Goal: Task Accomplishment & Management: Manage account settings

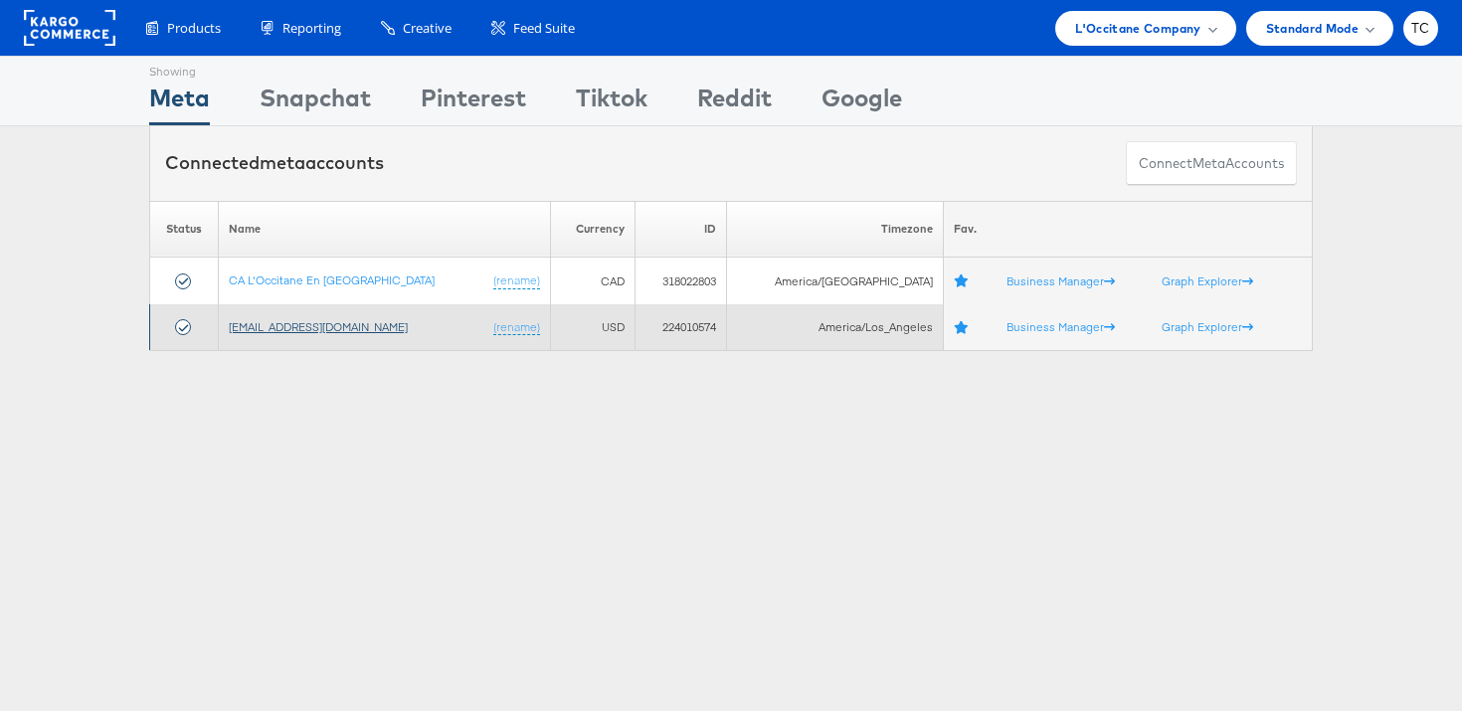
click at [292, 332] on link "[EMAIL_ADDRESS][DOMAIN_NAME]" at bounding box center [318, 326] width 179 height 15
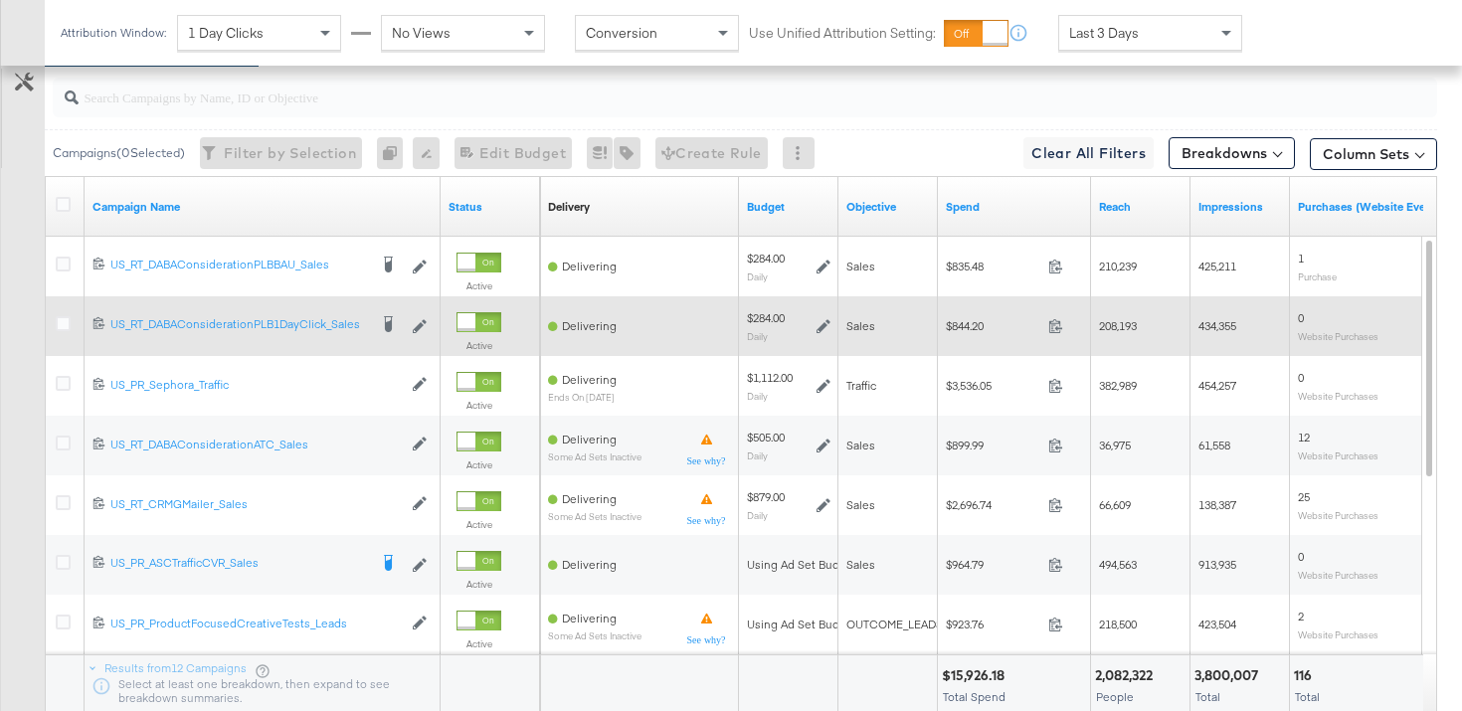
scroll to position [985, 0]
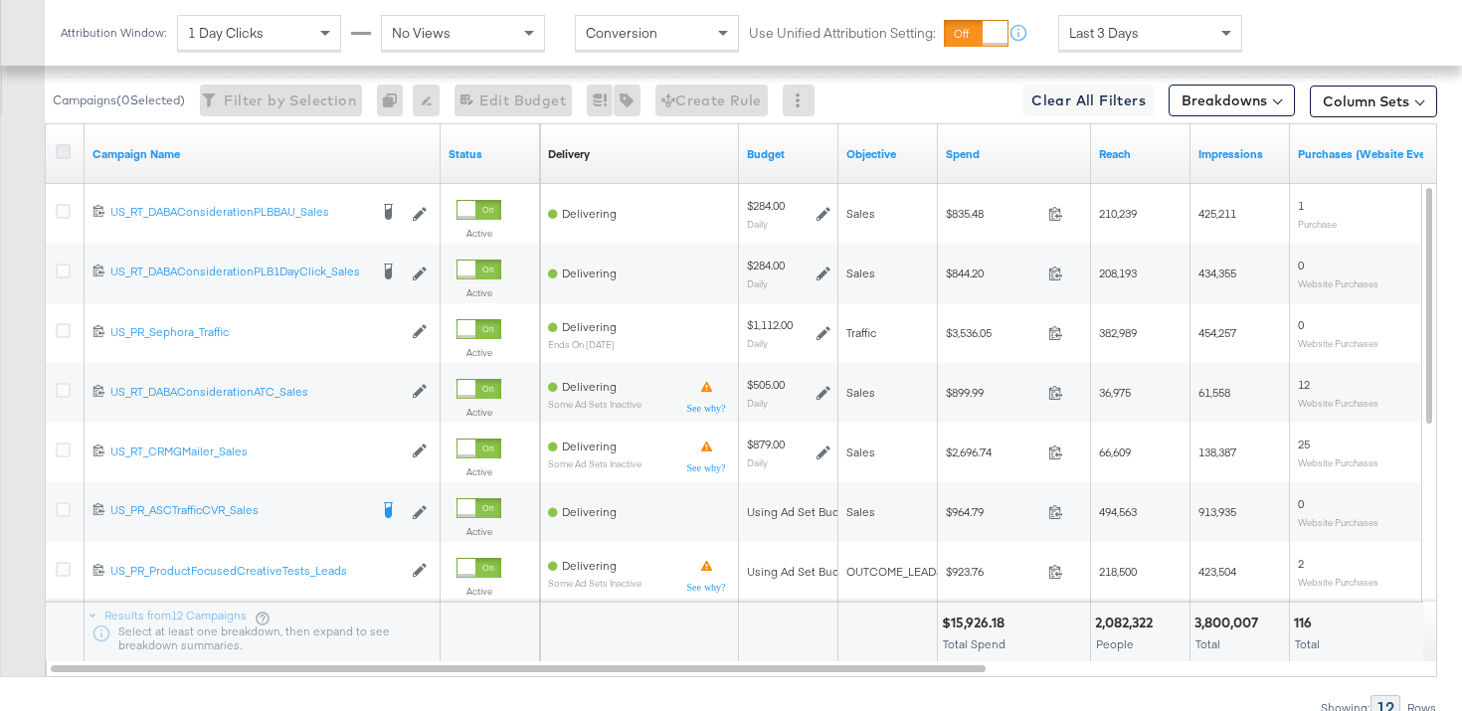
click at [58, 148] on icon at bounding box center [63, 151] width 15 height 15
click at [0, 0] on input "checkbox" at bounding box center [0, 0] width 0 height 0
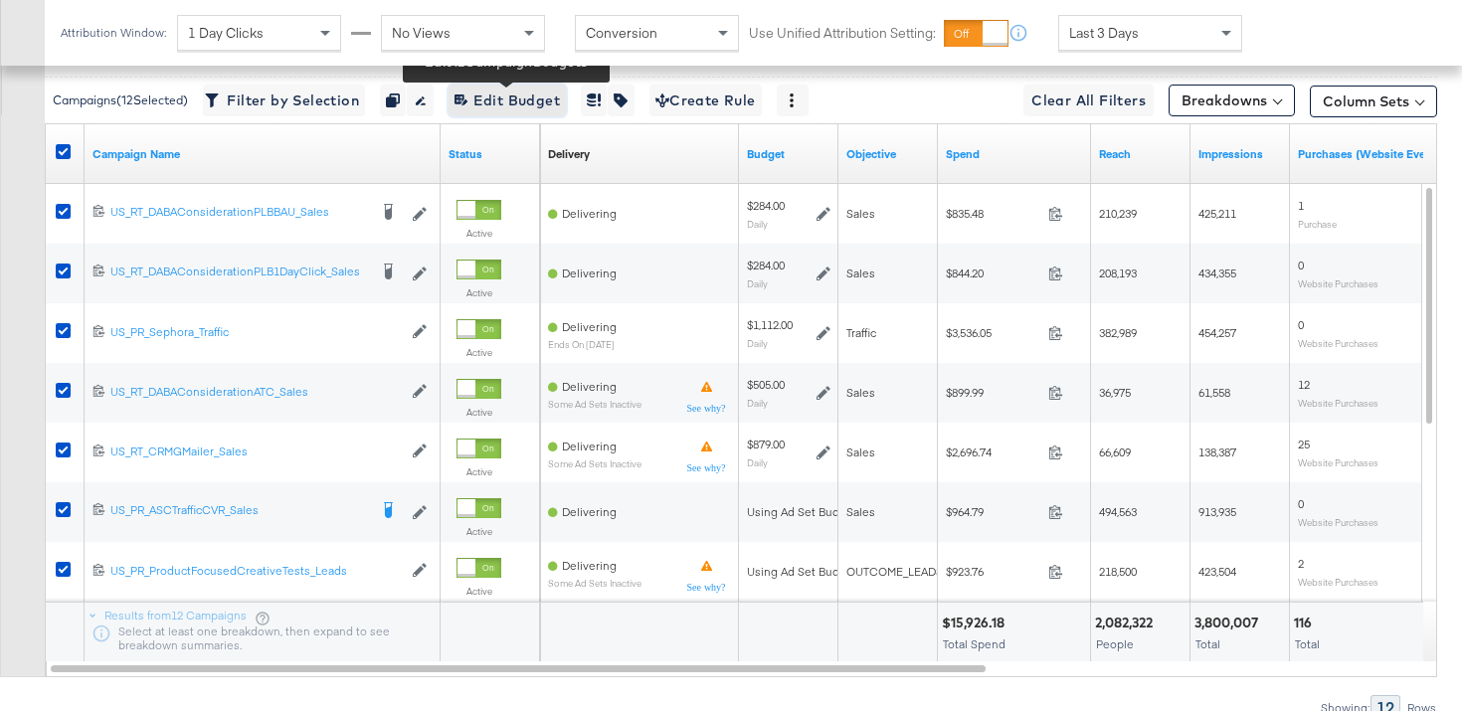
click at [504, 108] on span "Edit 12 Campaign Budgets Edit Budget" at bounding box center [506, 100] width 105 height 25
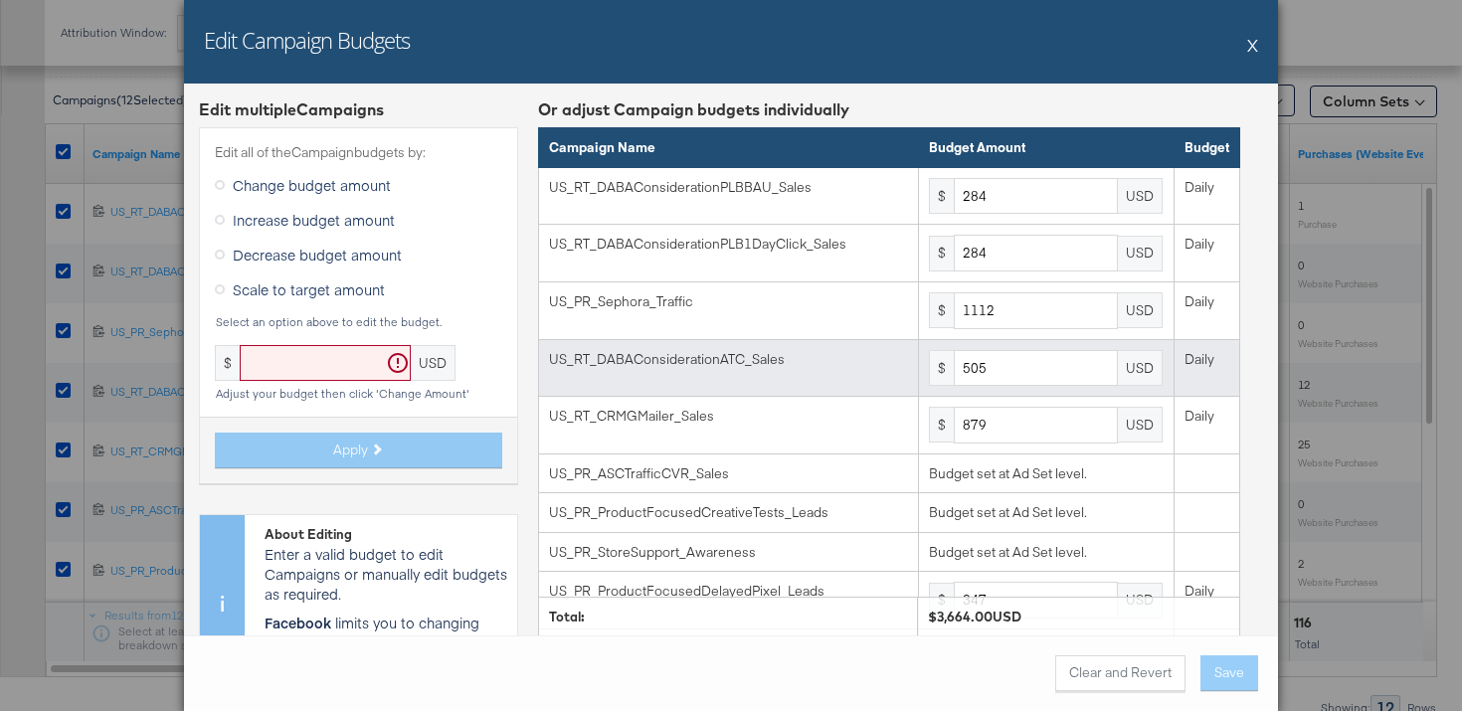
scroll to position [231, 0]
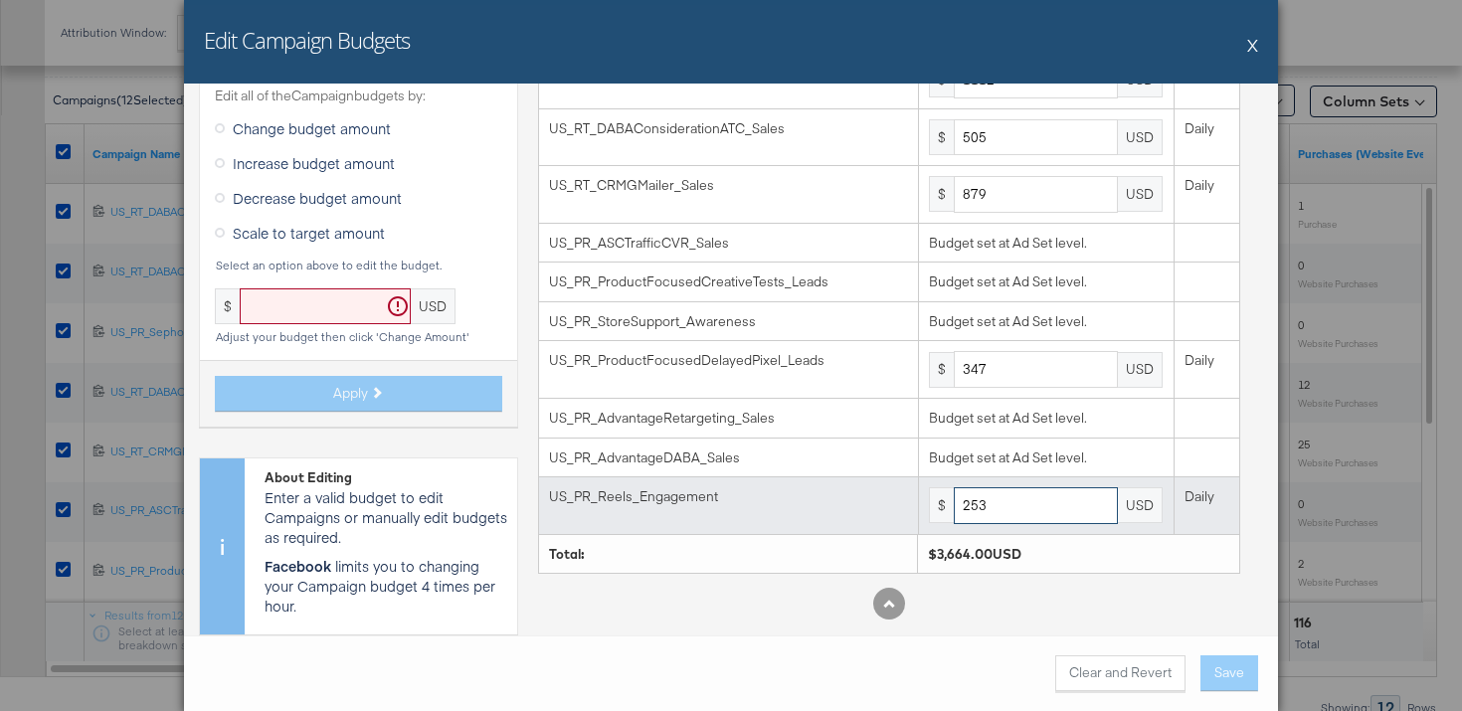
click at [1055, 513] on input "253" at bounding box center [1036, 505] width 164 height 37
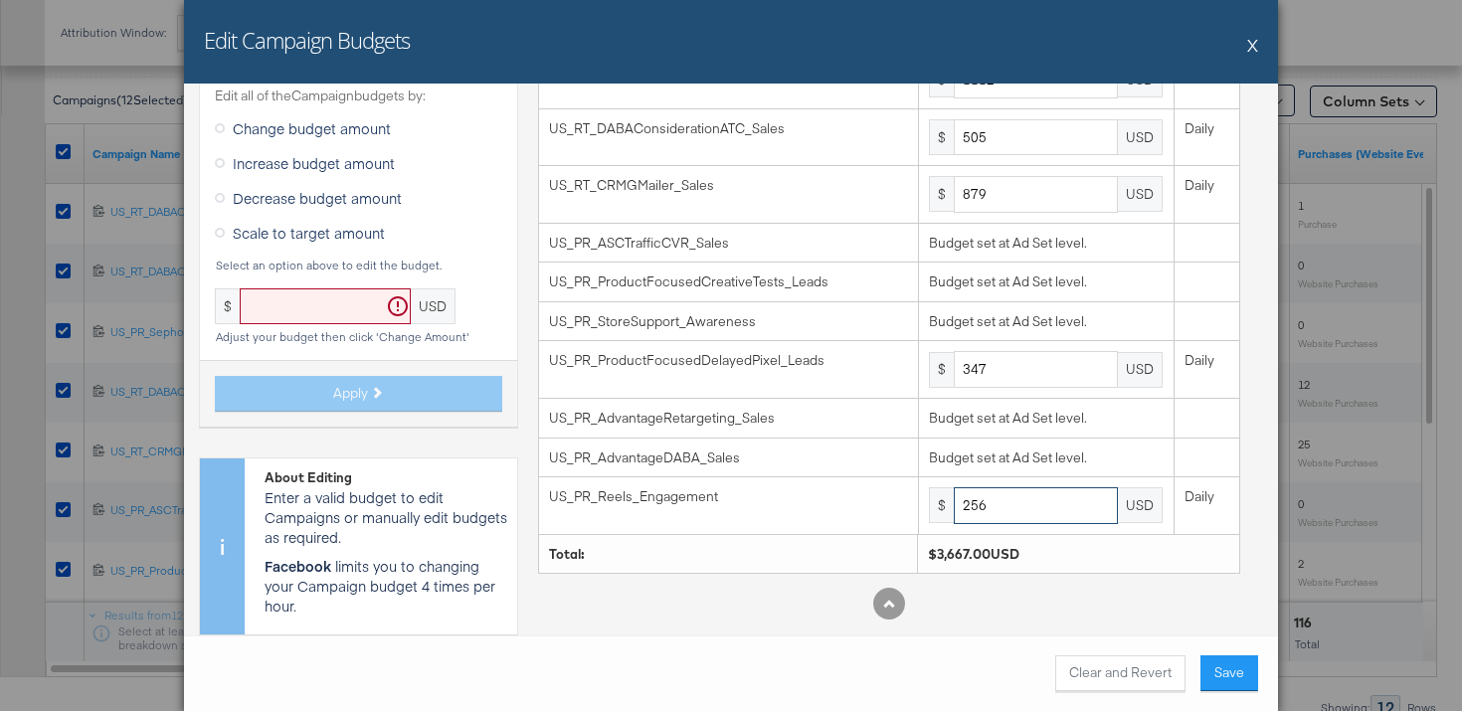
type input "256"
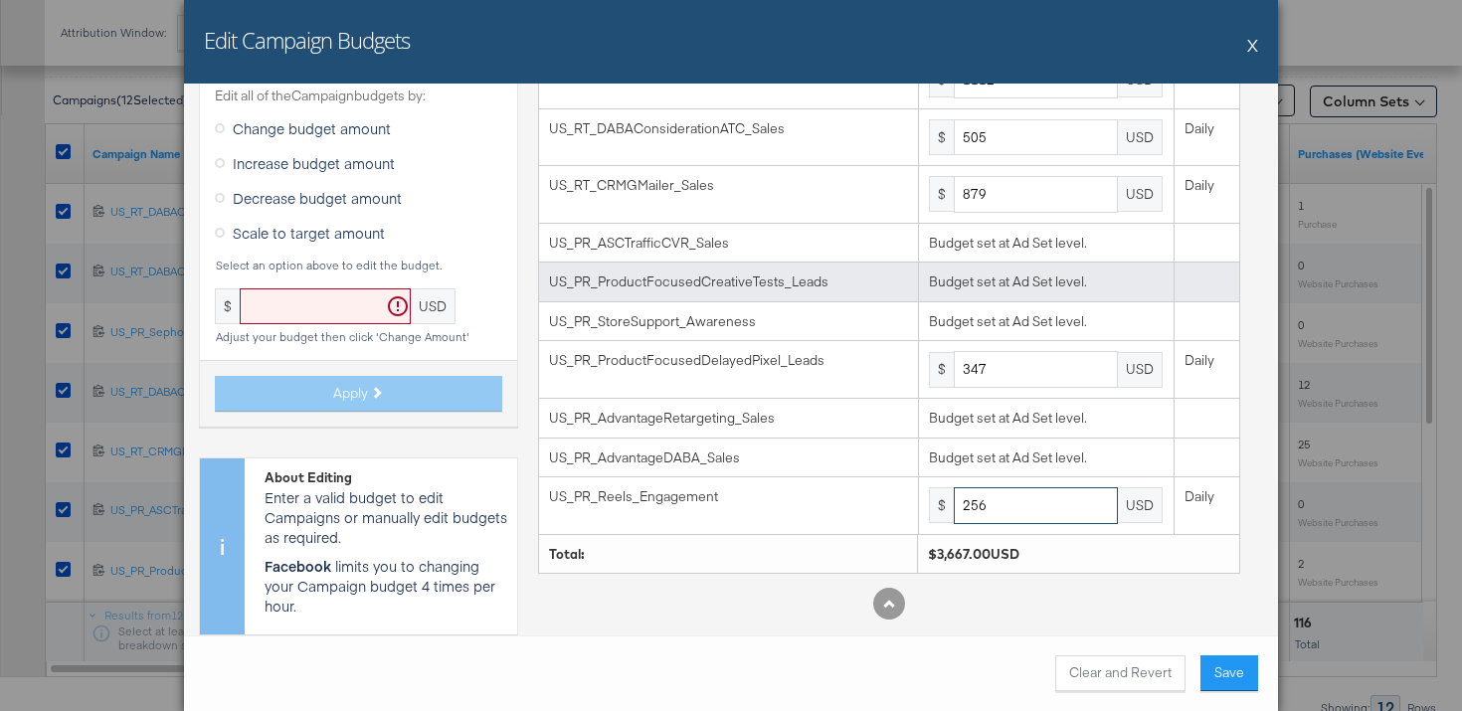
scroll to position [219, 0]
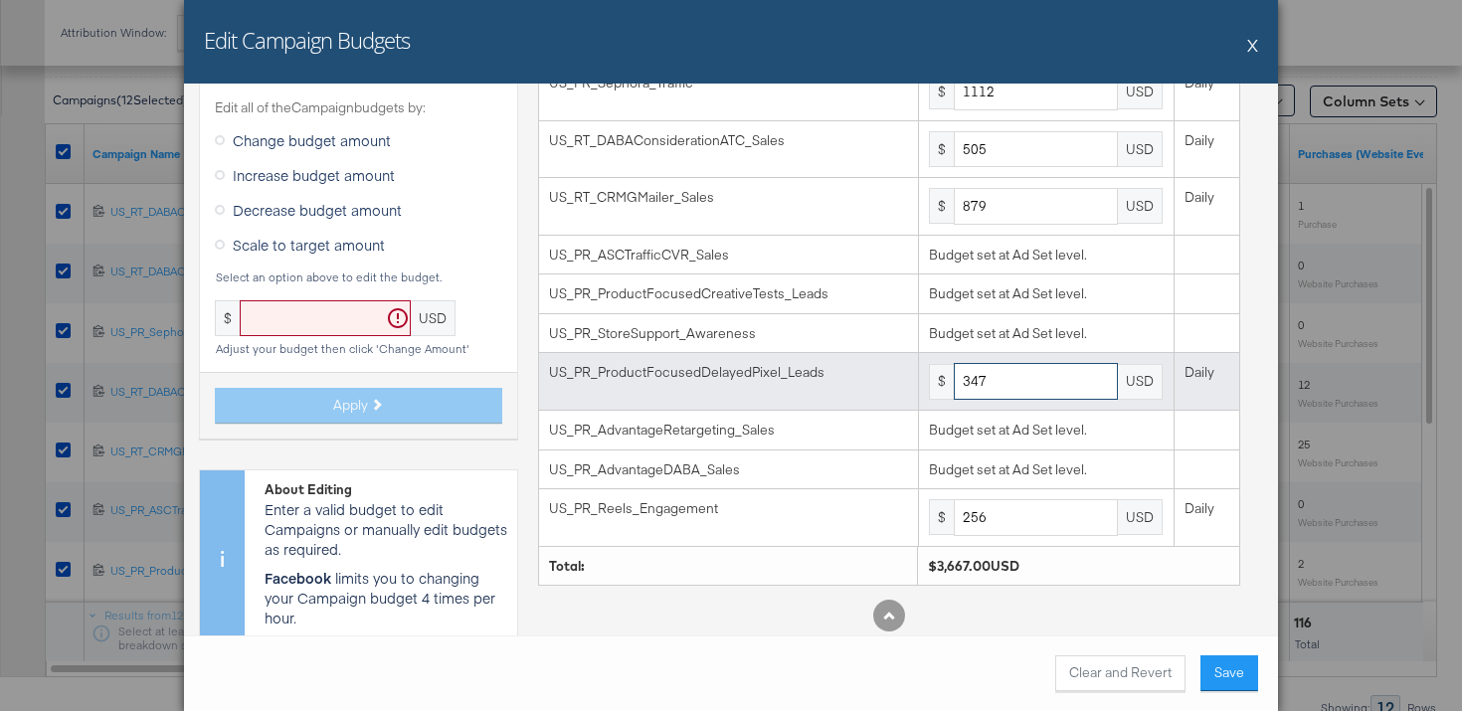
click at [1034, 379] on input "347" at bounding box center [1036, 381] width 164 height 37
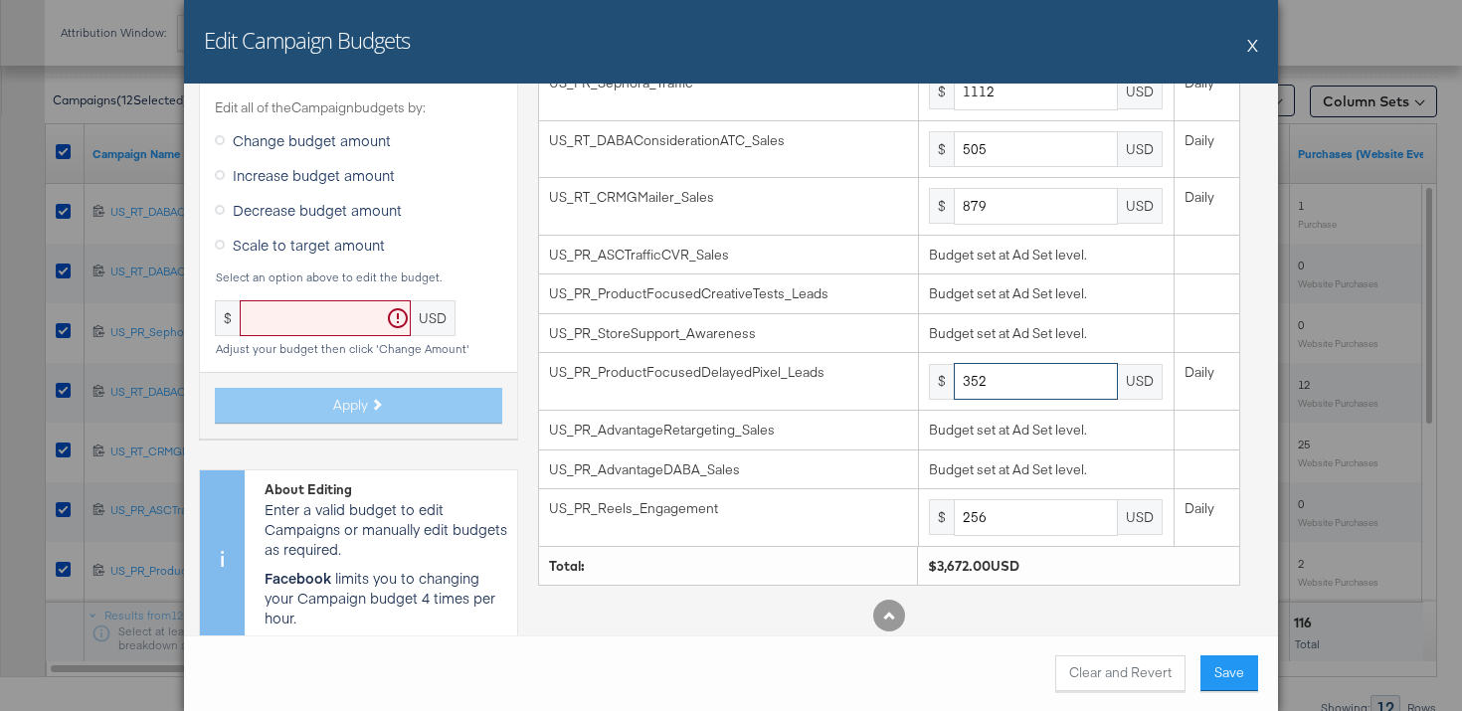
type input "352"
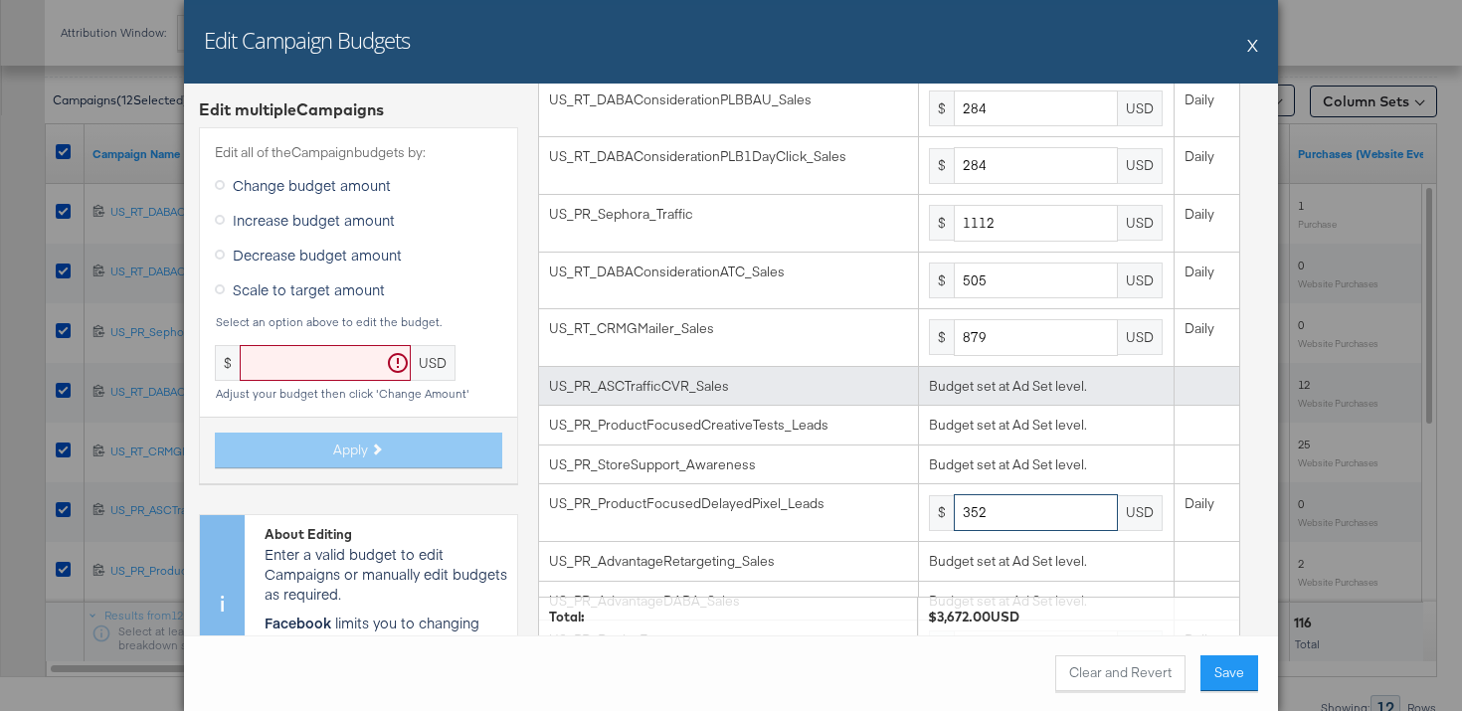
scroll to position [11, 0]
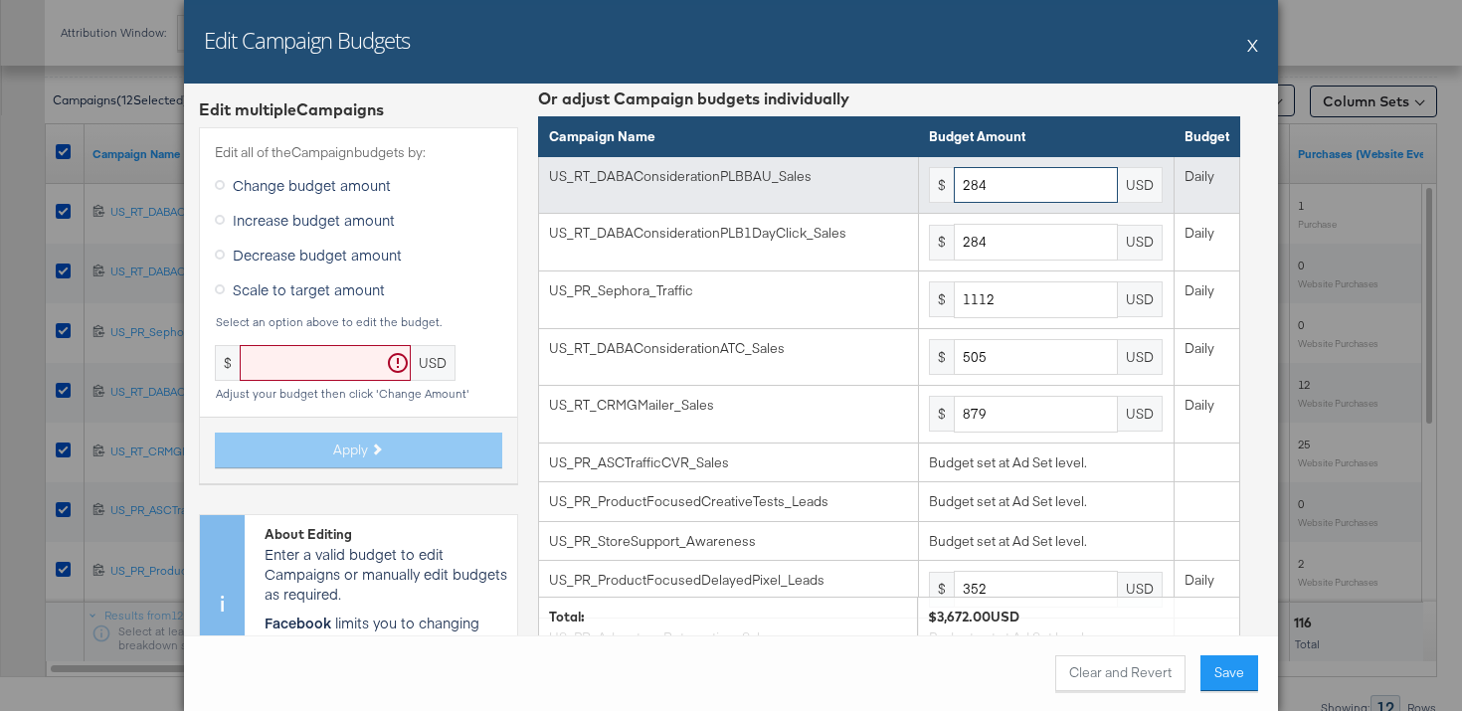
click at [1030, 186] on input "284" at bounding box center [1036, 185] width 164 height 37
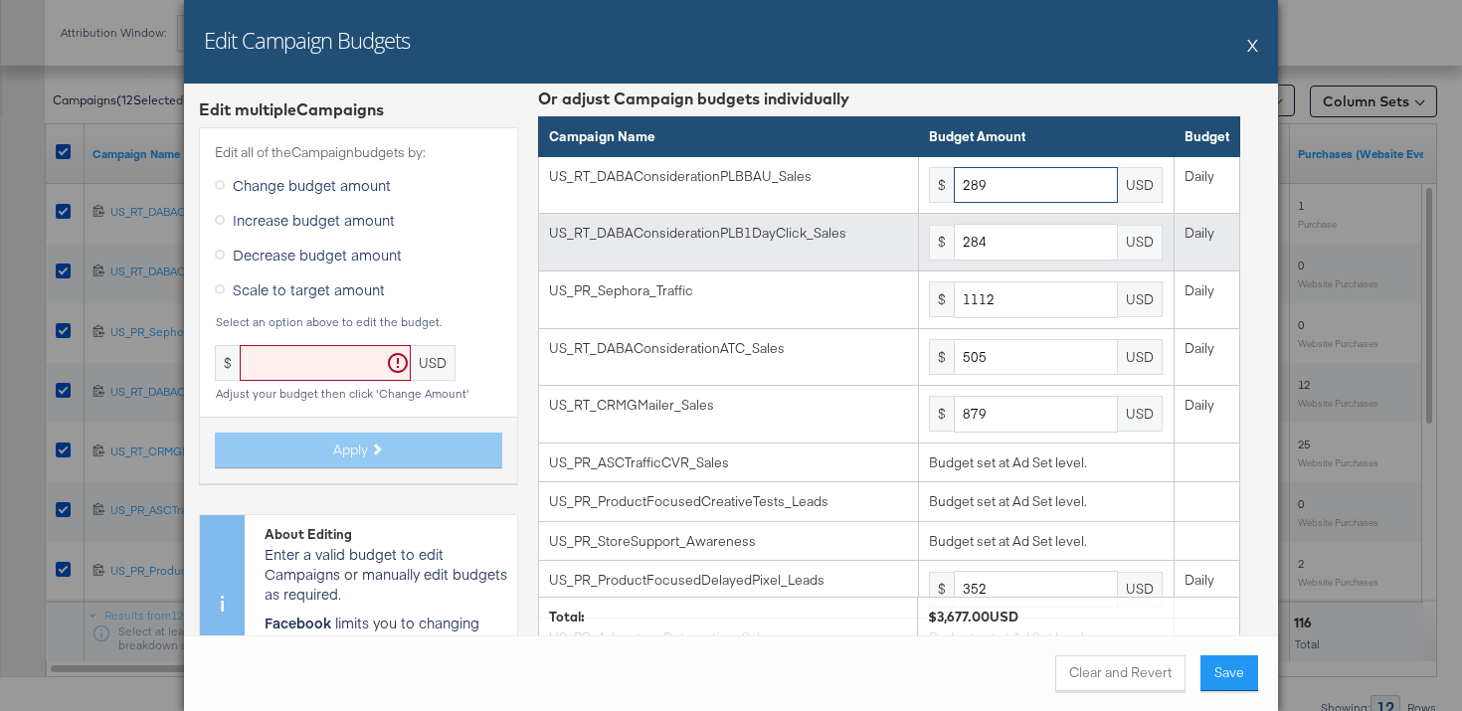
type input "289"
click at [1003, 251] on input "284" at bounding box center [1036, 242] width 164 height 37
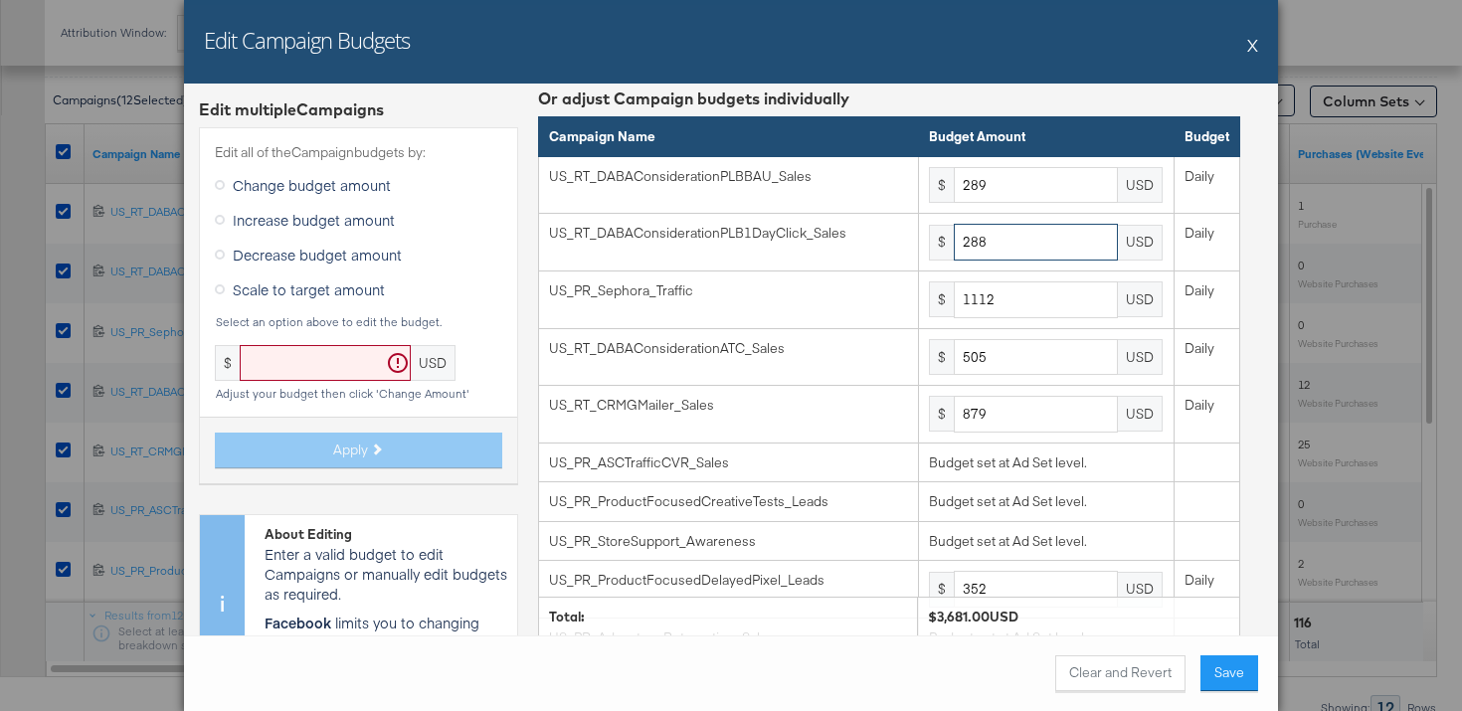
type input "288"
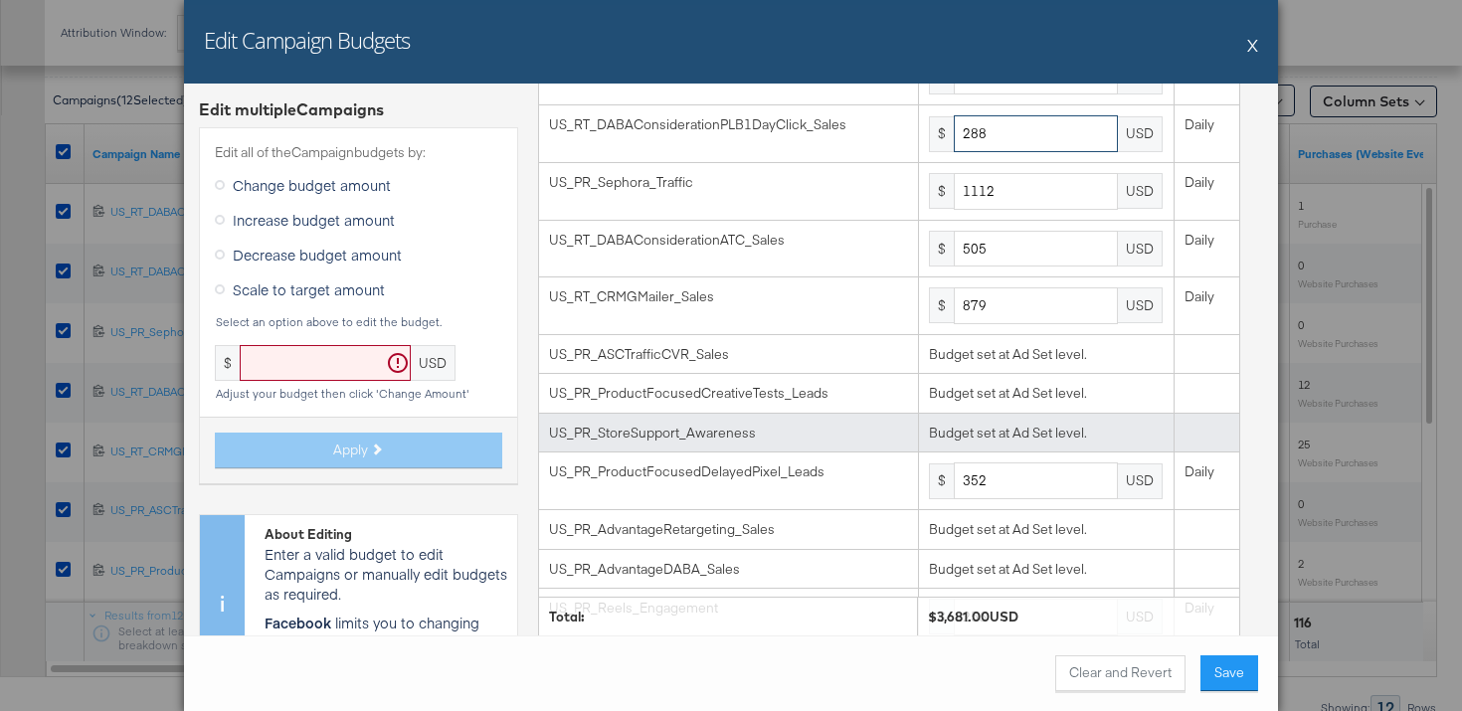
scroll to position [119, 0]
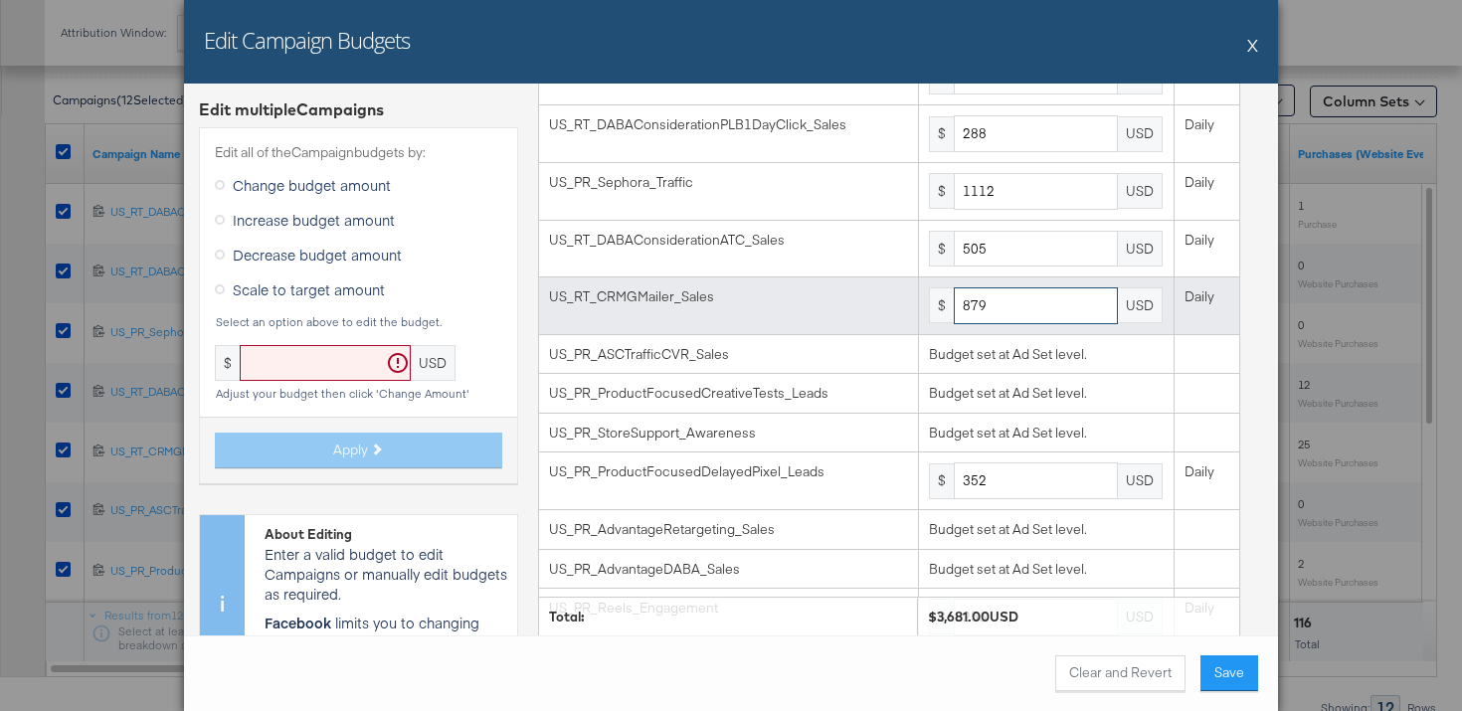
click at [1007, 317] on input "879" at bounding box center [1036, 305] width 164 height 37
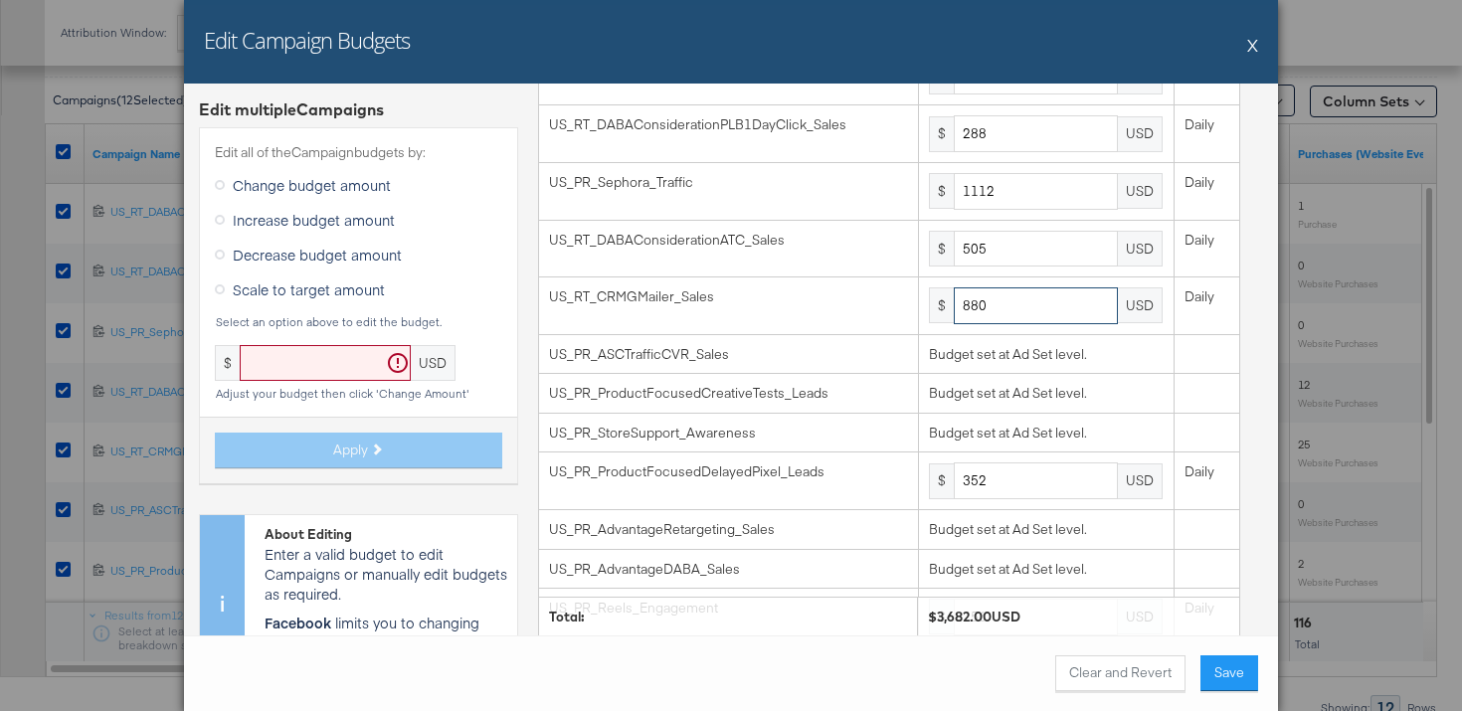
type input "880"
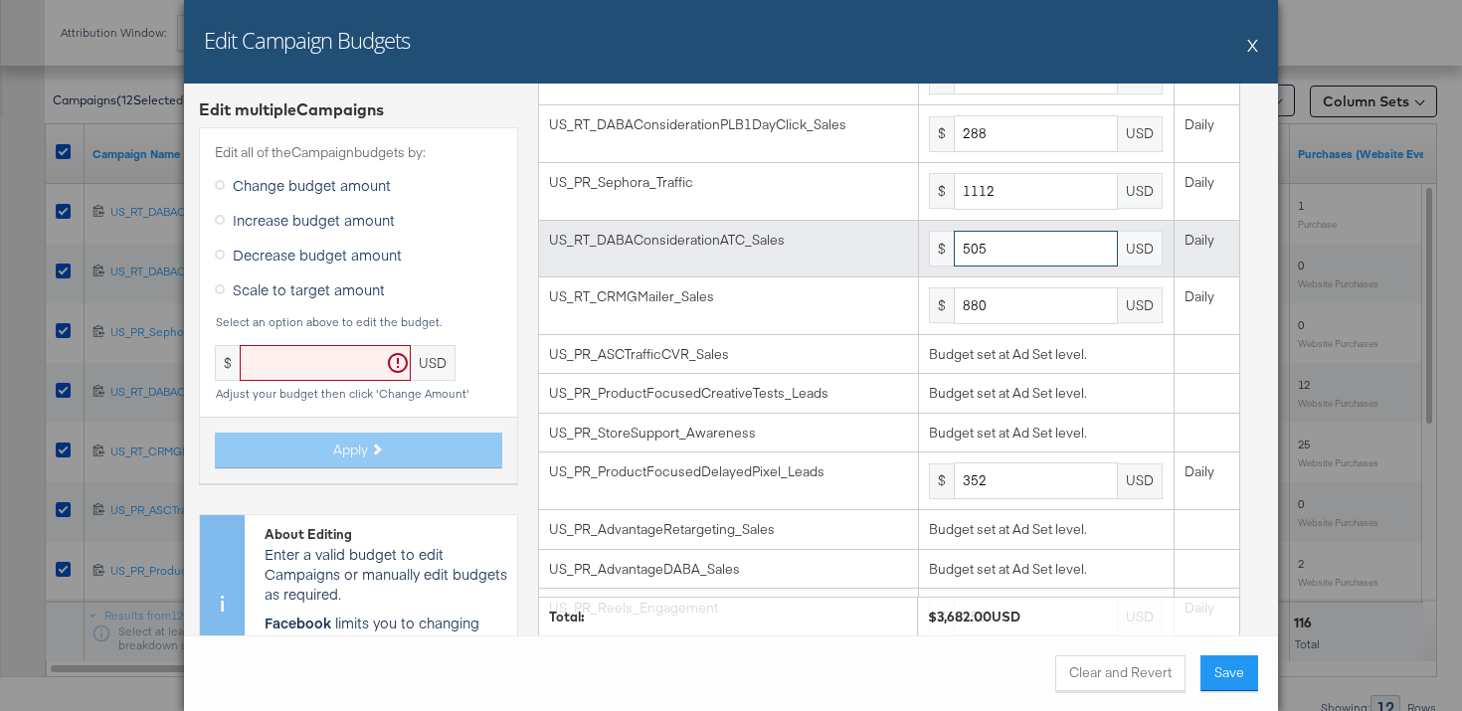
click at [1020, 249] on input "505" at bounding box center [1036, 249] width 164 height 37
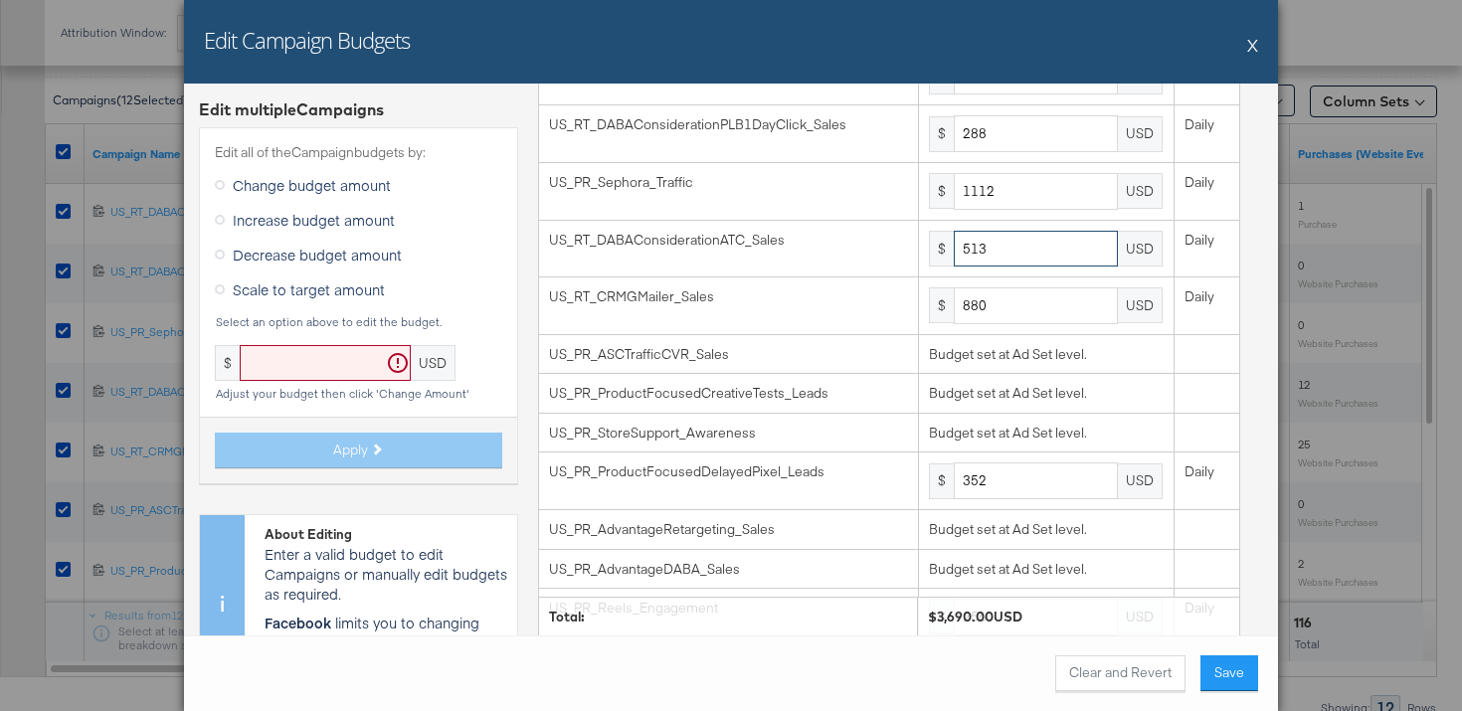
type input "513"
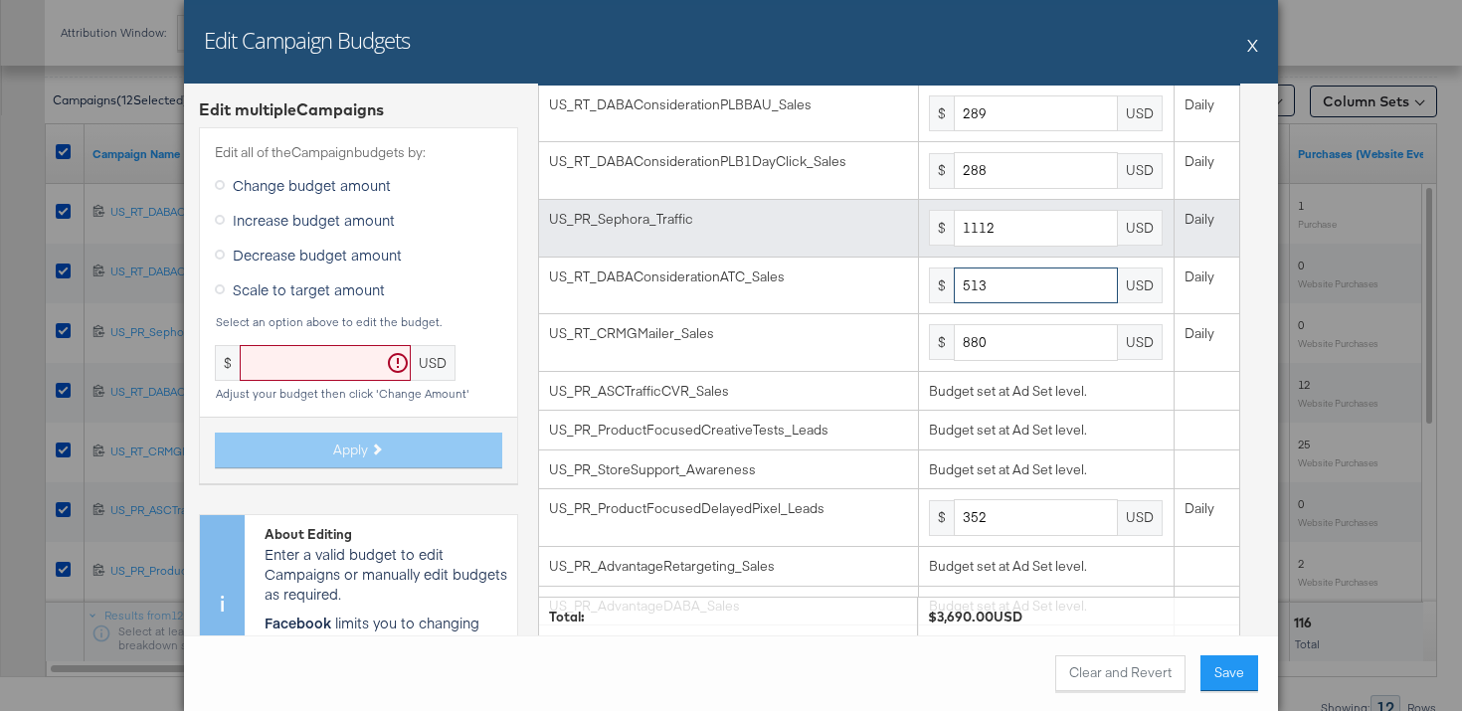
scroll to position [79, 0]
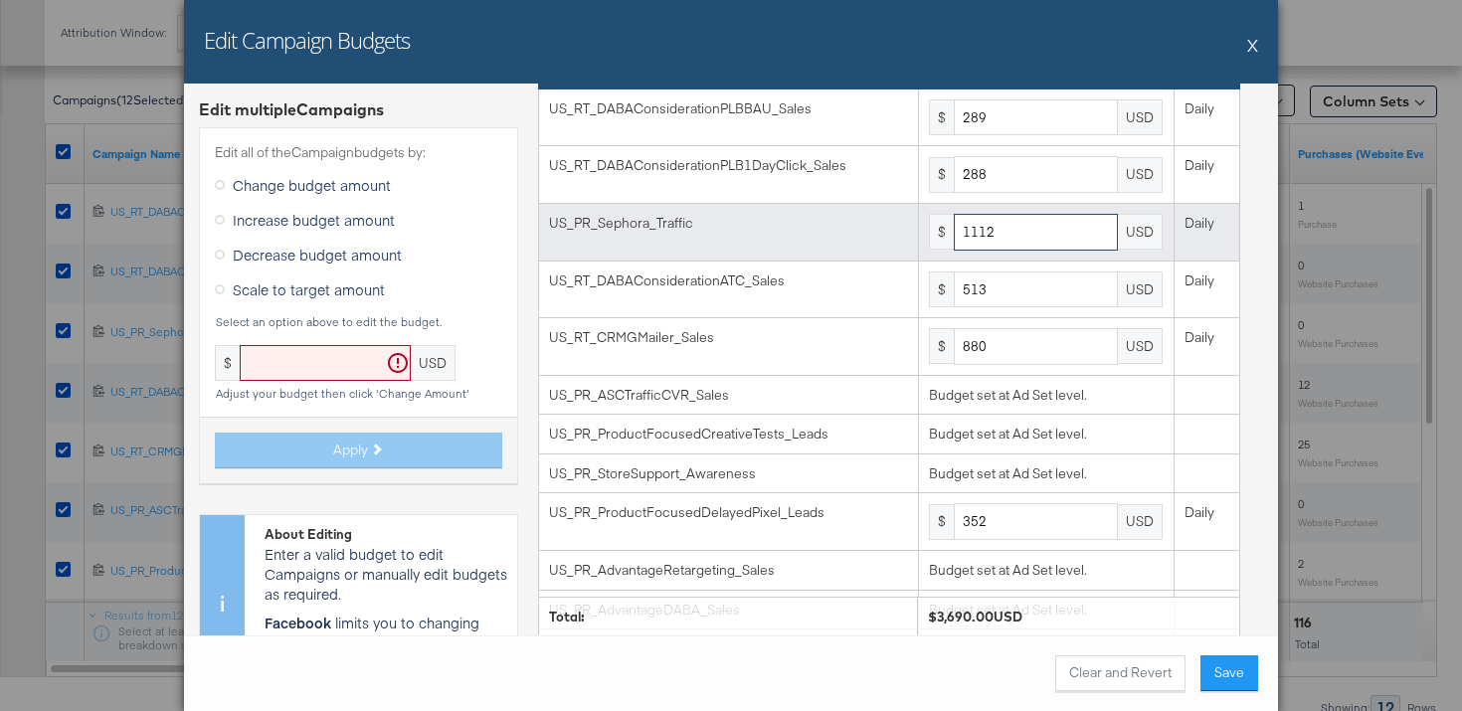
click at [1006, 227] on input "1112" at bounding box center [1036, 232] width 164 height 37
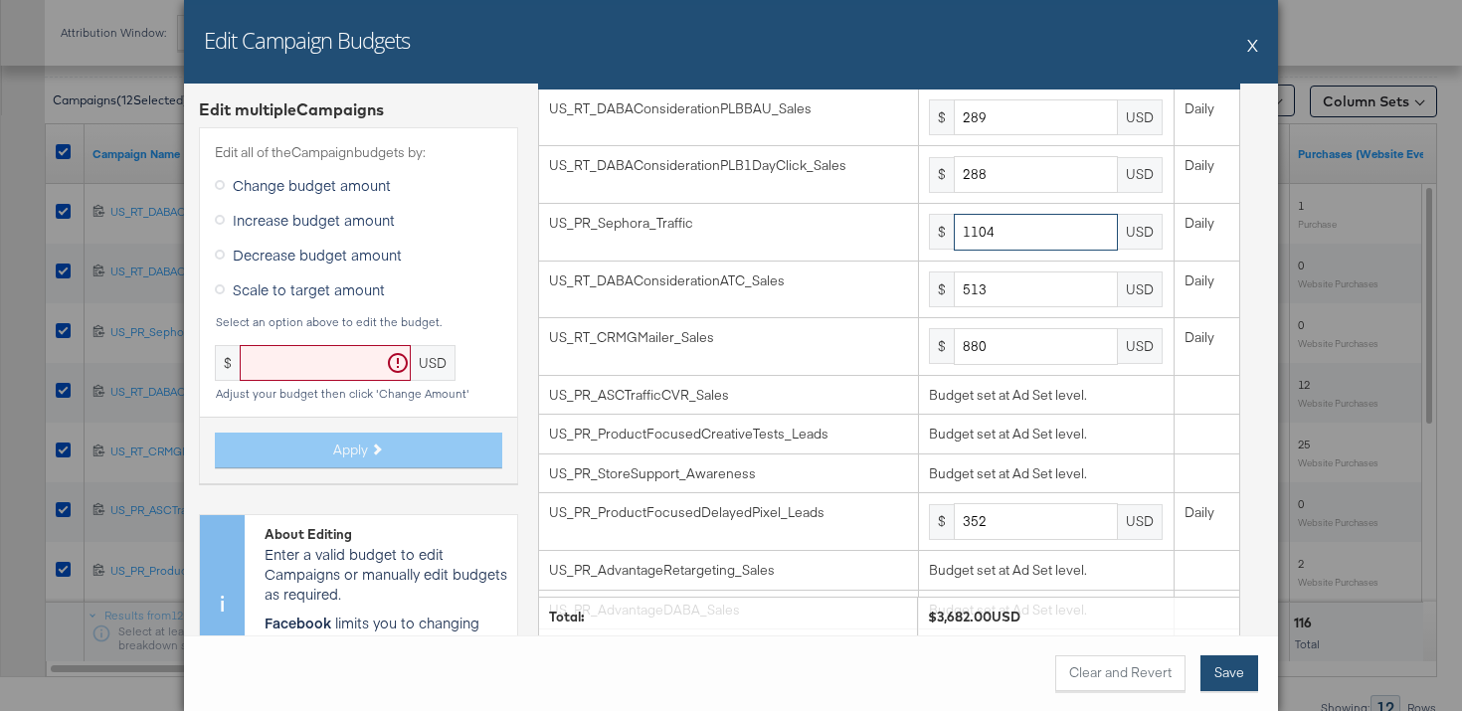
type input "1104"
click at [1227, 668] on button "Save" at bounding box center [1229, 673] width 58 height 36
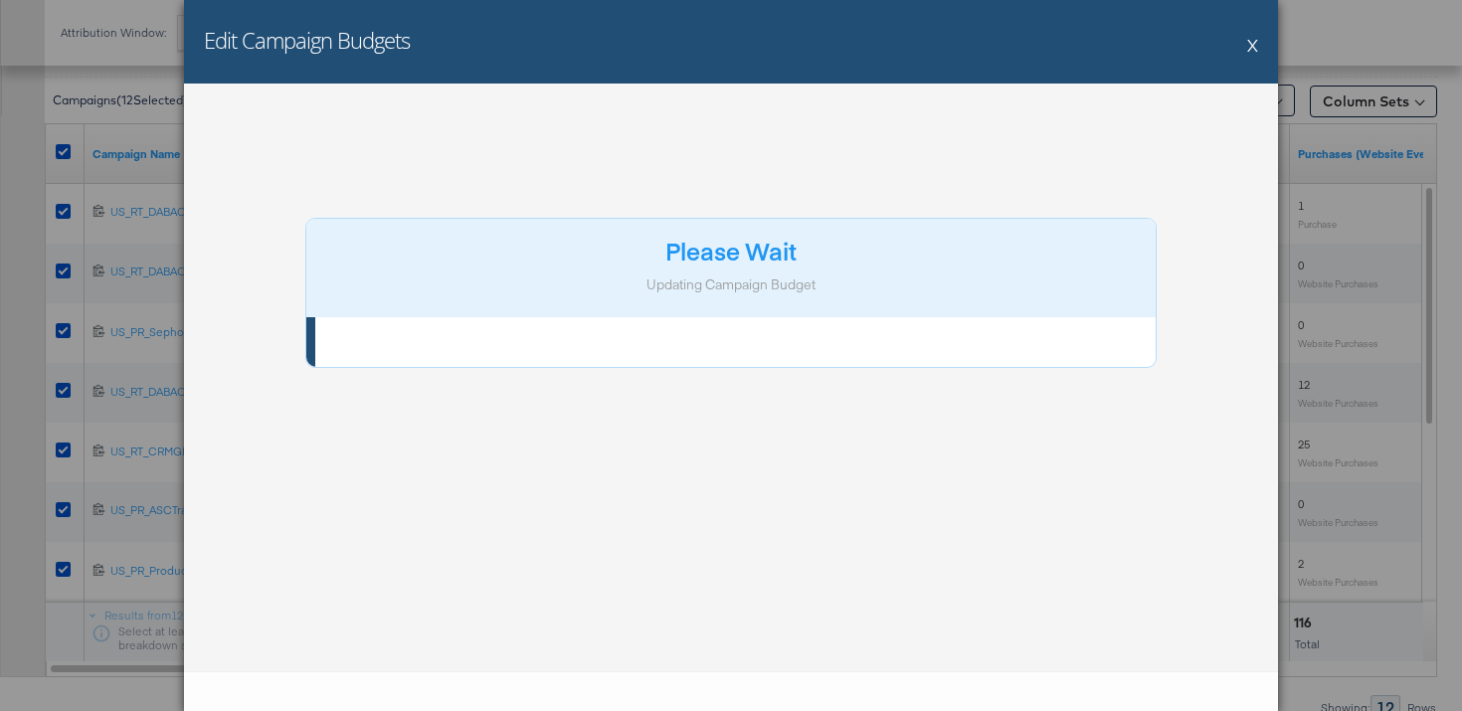
scroll to position [0, 0]
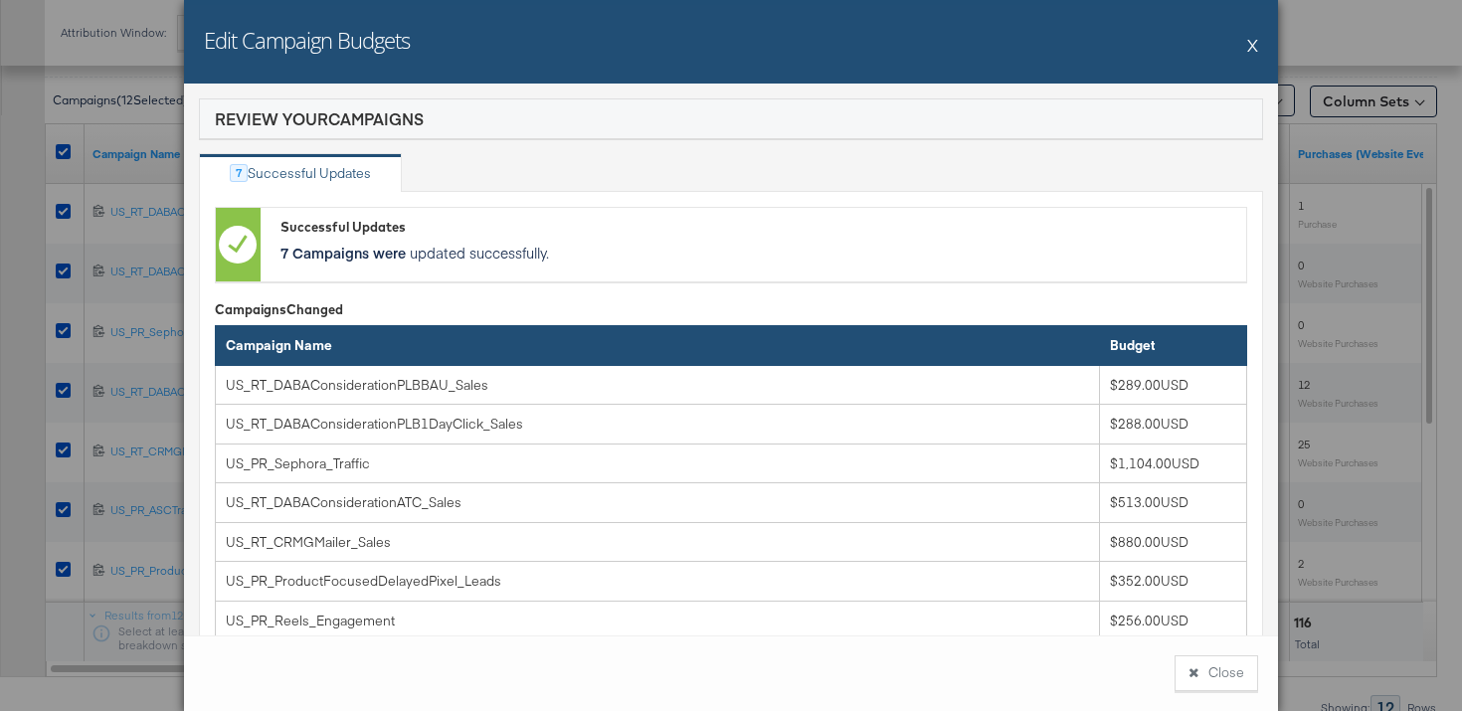
click at [1227, 668] on button "Close" at bounding box center [1216, 673] width 84 height 36
